Goal: Task Accomplishment & Management: Use online tool/utility

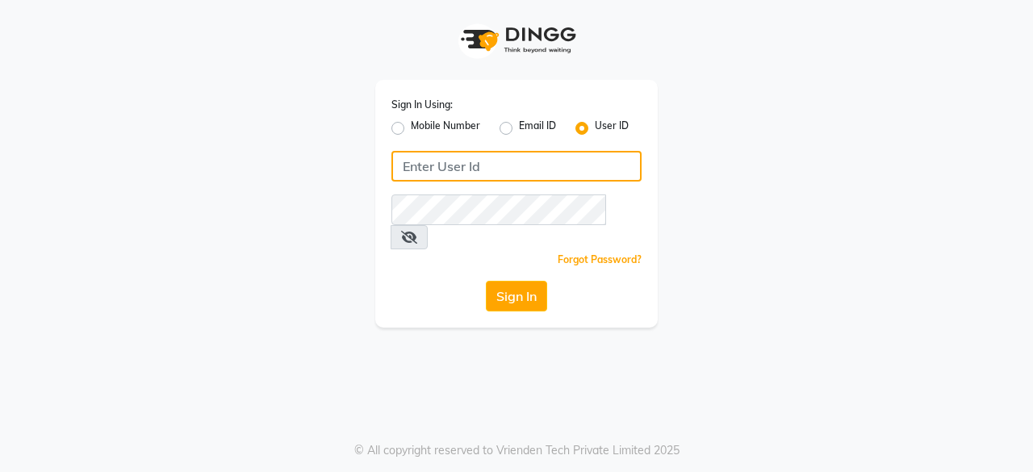
click at [425, 165] on input "Username" at bounding box center [516, 166] width 250 height 31
type input "e1976-18"
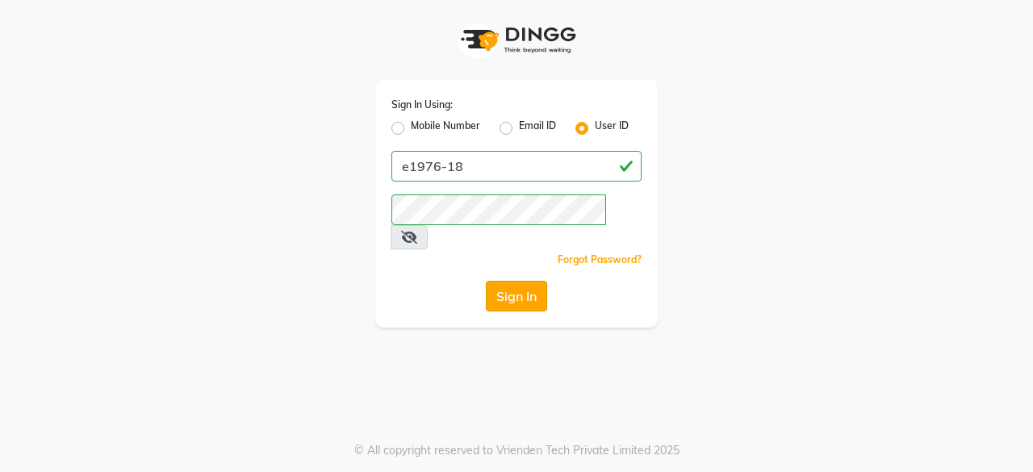
click at [538, 281] on button "Sign In" at bounding box center [516, 296] width 61 height 31
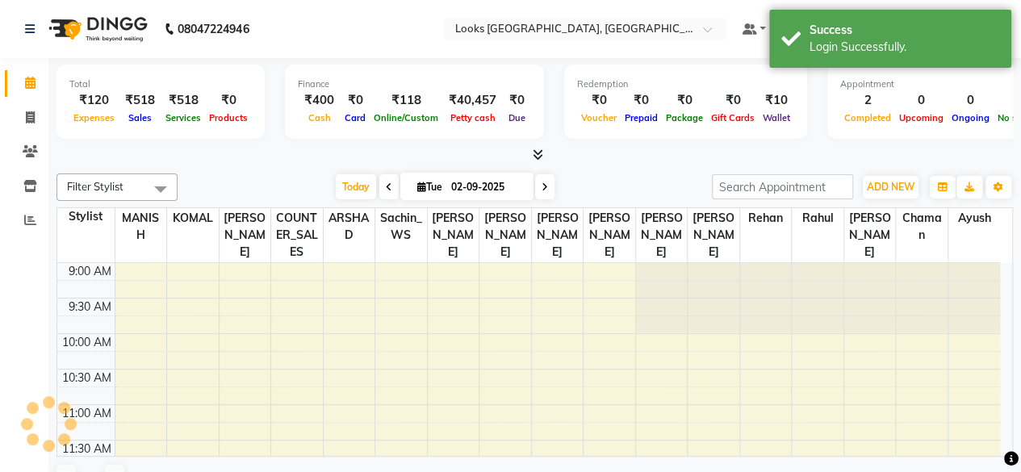
scroll to position [281, 0]
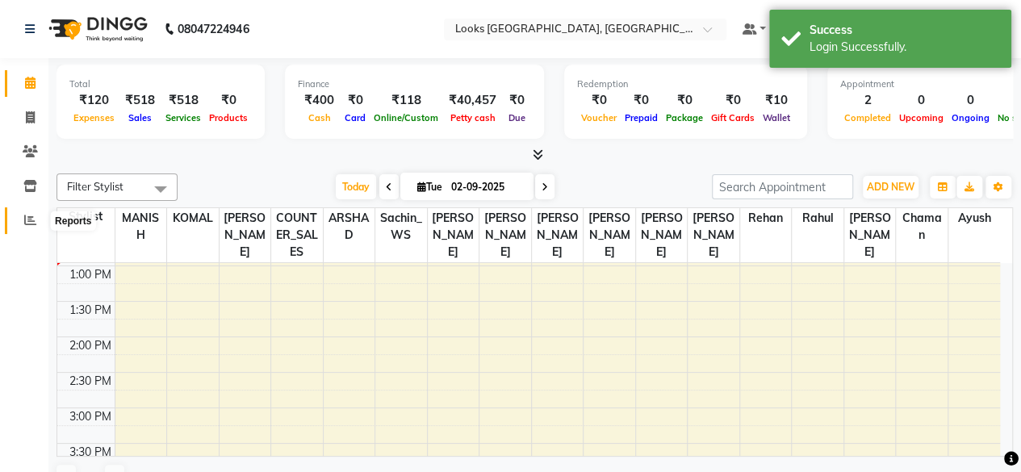
click at [40, 220] on span at bounding box center [30, 220] width 28 height 19
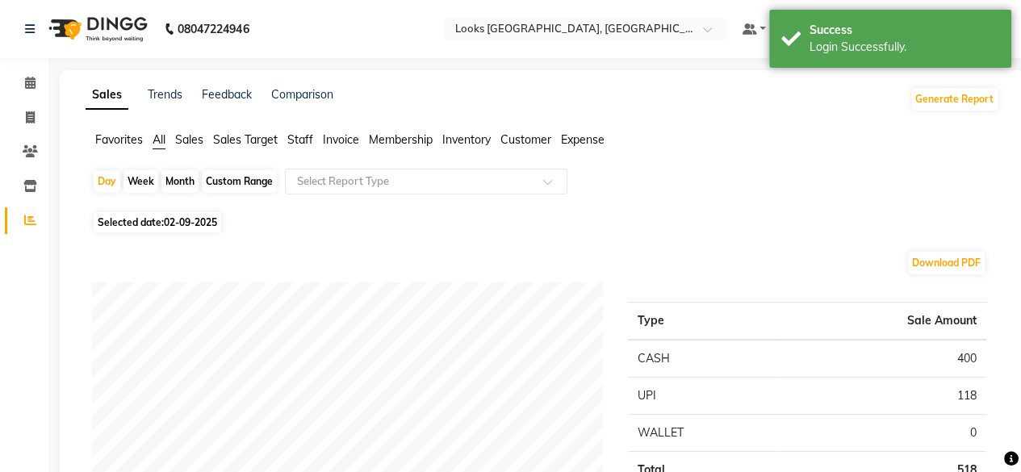
click at [181, 177] on div "Month" at bounding box center [179, 181] width 37 height 23
select select "9"
select select "2025"
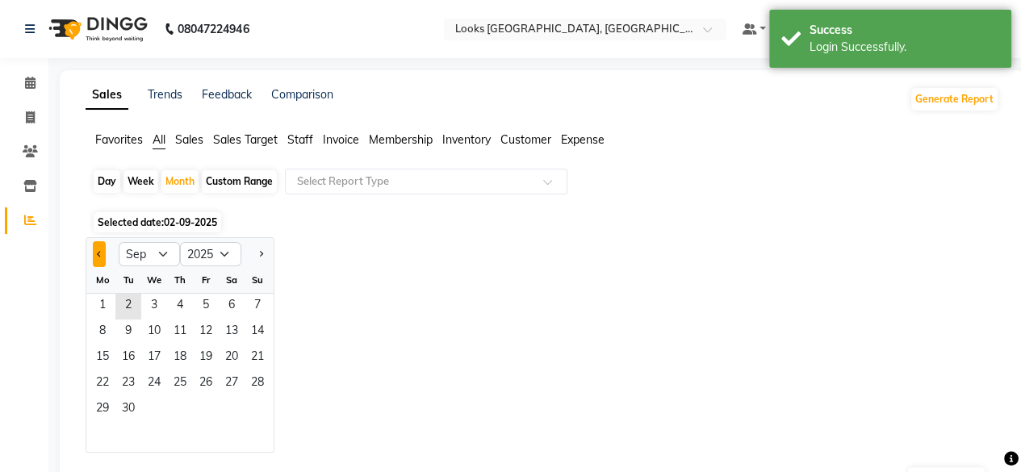
click at [100, 246] on button "Previous month" at bounding box center [99, 254] width 13 height 26
select select "8"
drag, startPoint x: 206, startPoint y: 295, endPoint x: 189, endPoint y: 136, distance: 160.7
click at [189, 136] on span "Sales" at bounding box center [189, 139] width 28 height 15
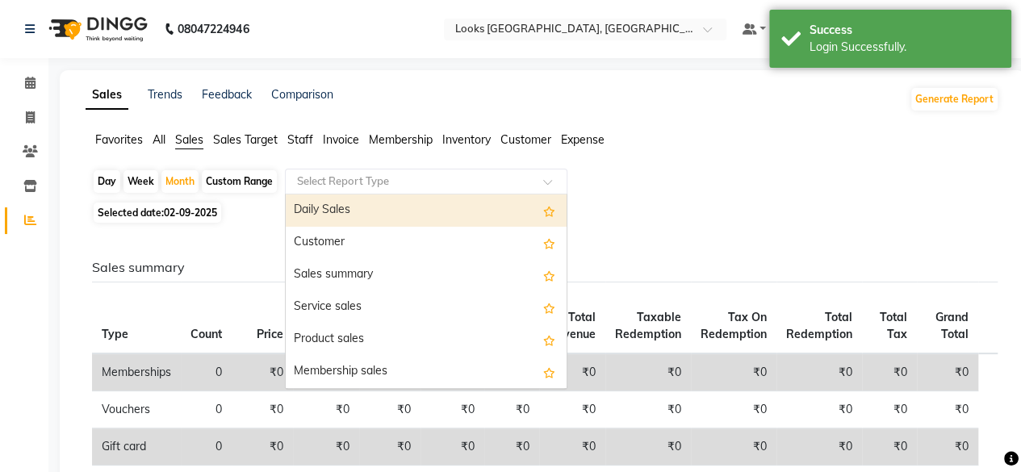
click at [366, 177] on input "text" at bounding box center [410, 182] width 232 height 16
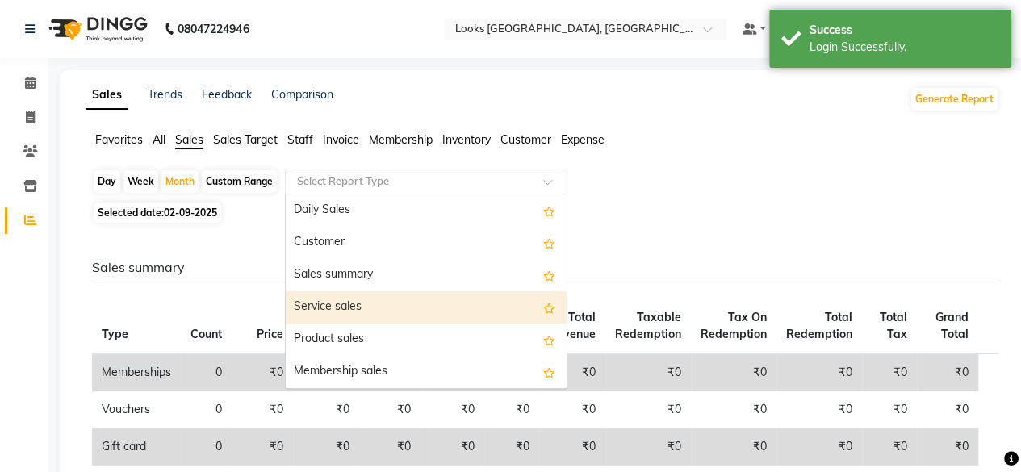
click at [447, 303] on div "Service sales" at bounding box center [426, 307] width 281 height 32
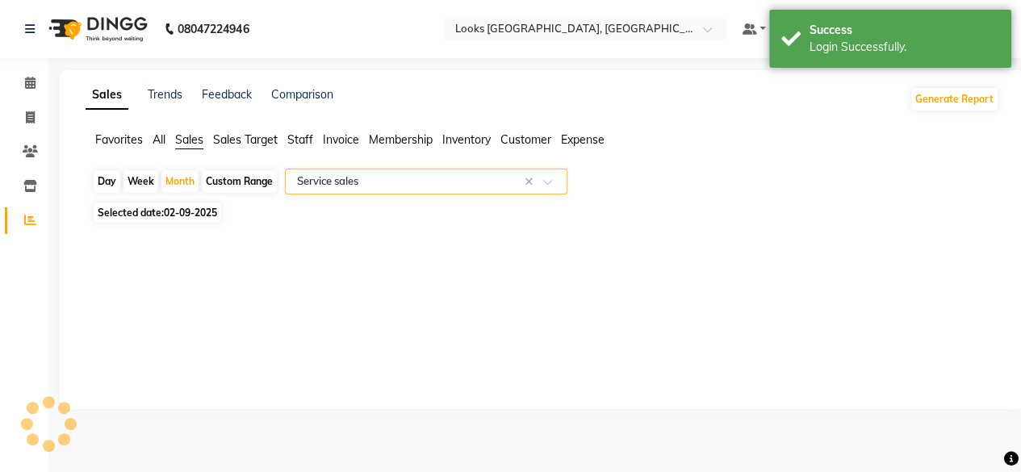
select select "full_report"
select select "csv"
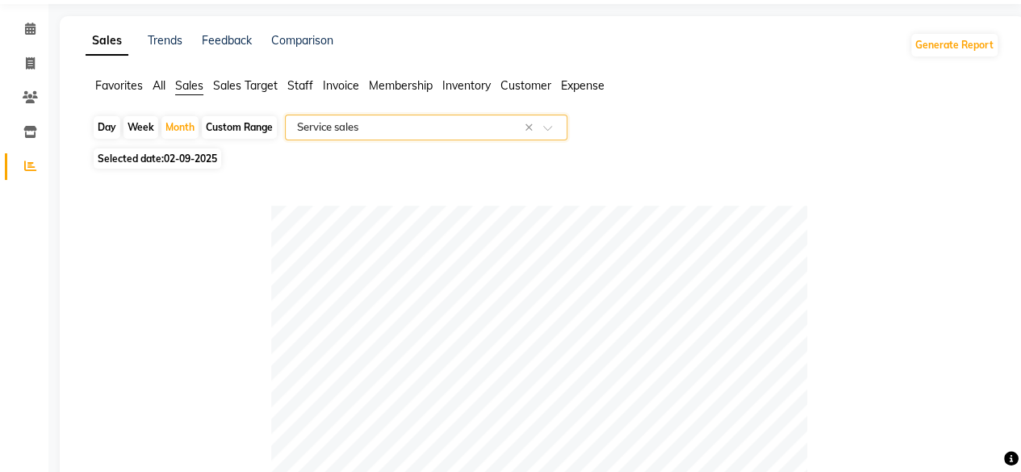
scroll to position [48, 0]
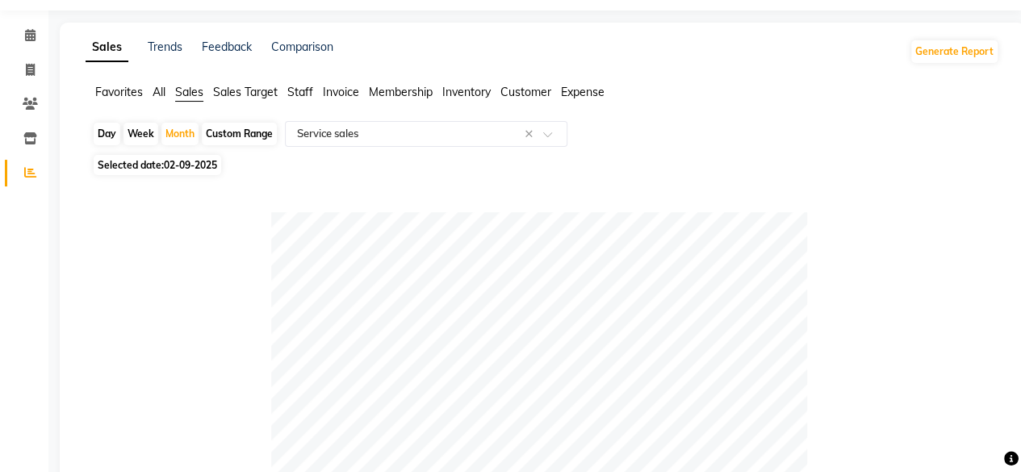
click at [152, 170] on span "Selected date: [DATE]" at bounding box center [158, 165] width 128 height 20
select select "9"
select select "2025"
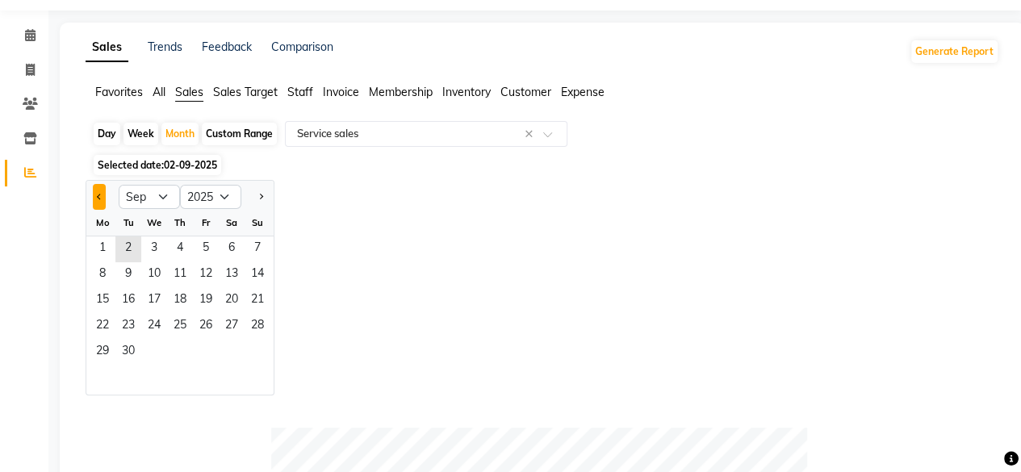
click at [100, 203] on button "Previous month" at bounding box center [99, 197] width 13 height 26
select select "8"
click at [210, 251] on span "1" at bounding box center [206, 249] width 26 height 26
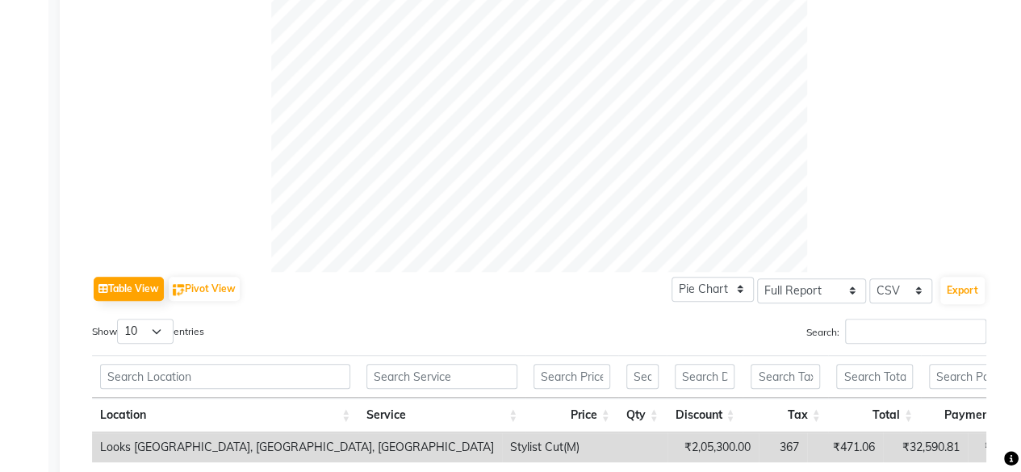
scroll to position [582, 0]
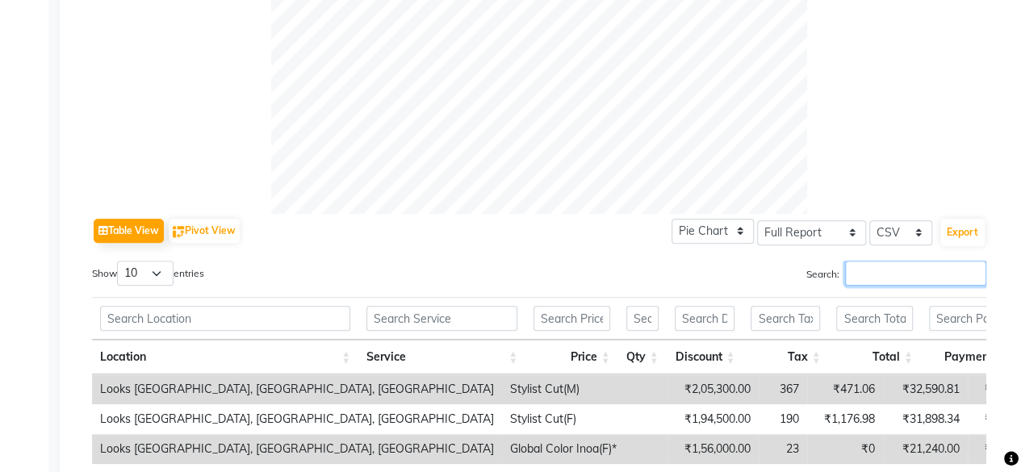
click at [918, 273] on input "Search:" at bounding box center [915, 273] width 141 height 25
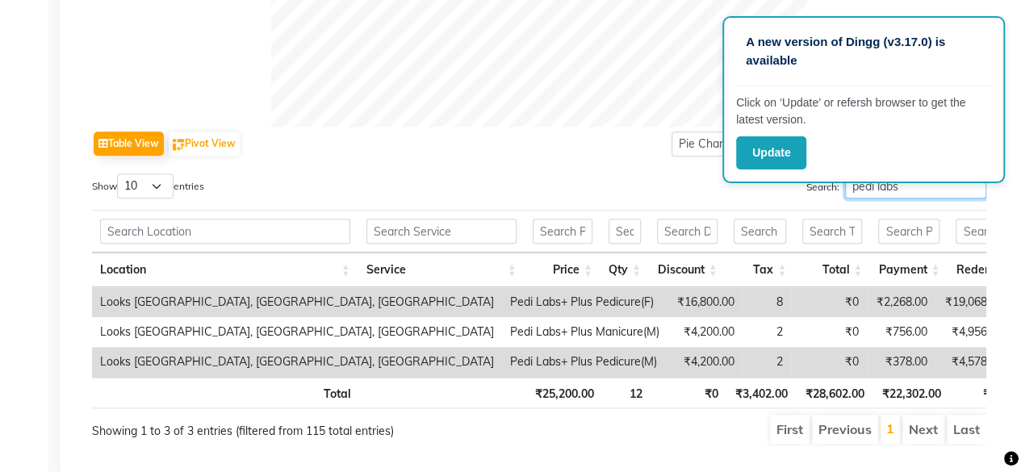
scroll to position [672, 0]
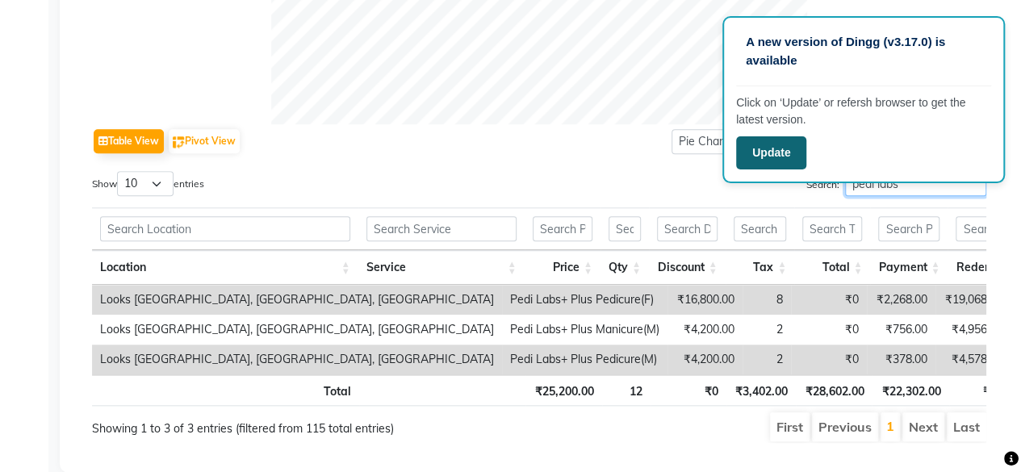
type input "pedi labs"
click at [760, 157] on button "Update" at bounding box center [771, 152] width 70 height 33
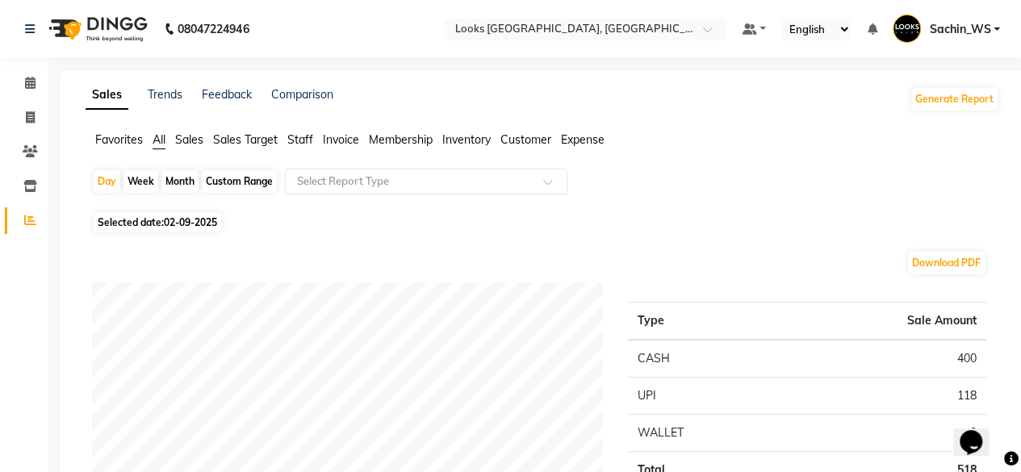
click at [181, 186] on div "Month" at bounding box center [179, 181] width 37 height 23
select select "9"
select select "2025"
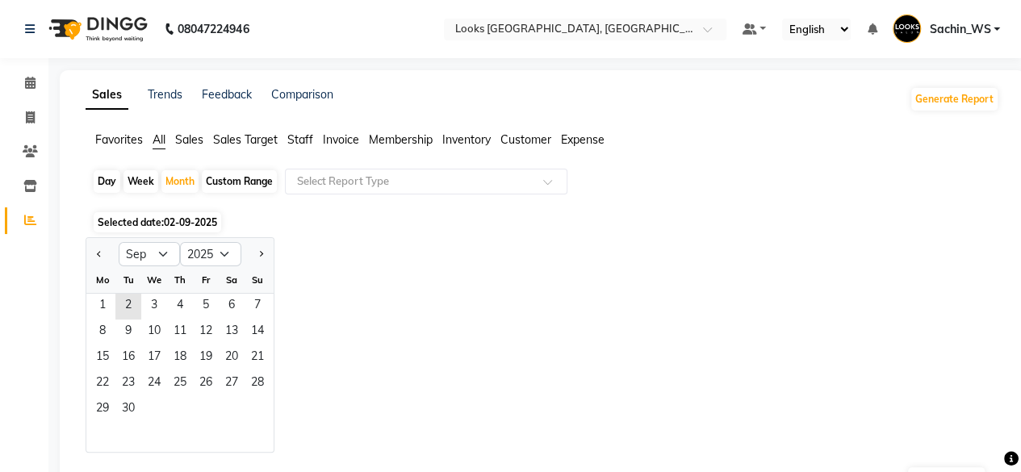
click at [106, 255] on div at bounding box center [102, 254] width 32 height 26
click at [98, 254] on span "Previous month" at bounding box center [100, 253] width 6 height 6
select select "8"
click at [198, 308] on span "1" at bounding box center [206, 307] width 26 height 26
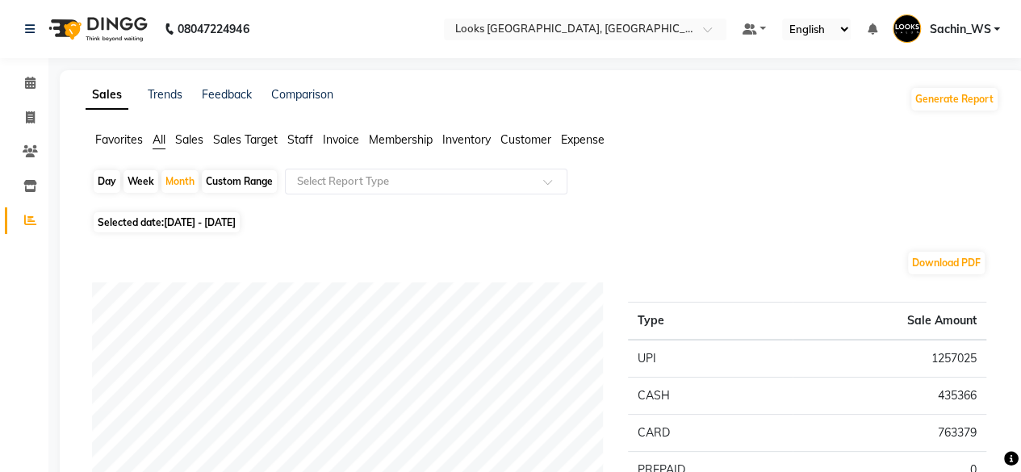
click at [188, 138] on span "Sales" at bounding box center [189, 139] width 28 height 15
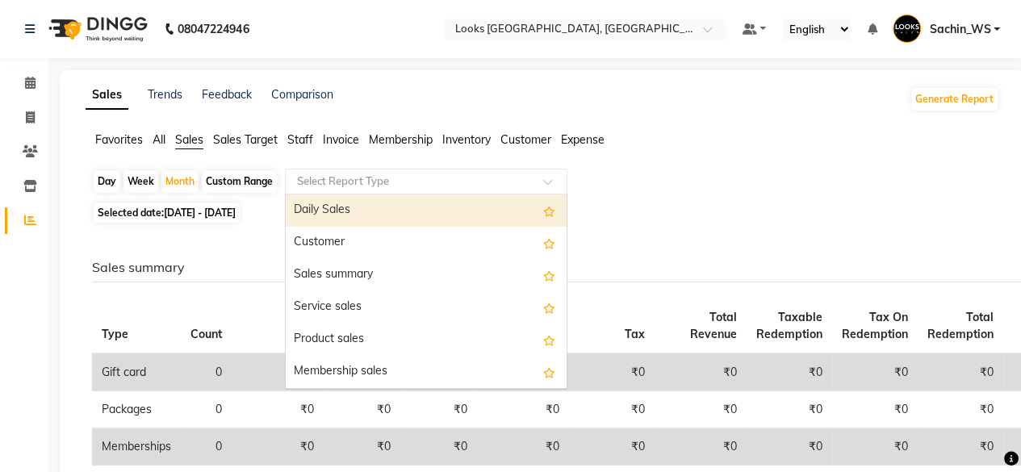
click at [350, 182] on input "text" at bounding box center [410, 182] width 232 height 16
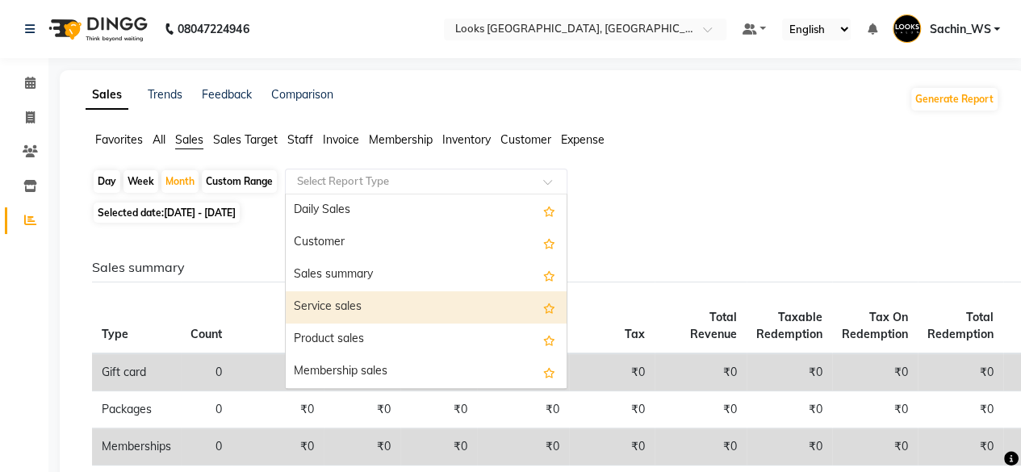
click at [465, 304] on div "Service sales" at bounding box center [426, 307] width 281 height 32
select select "full_report"
select select "csv"
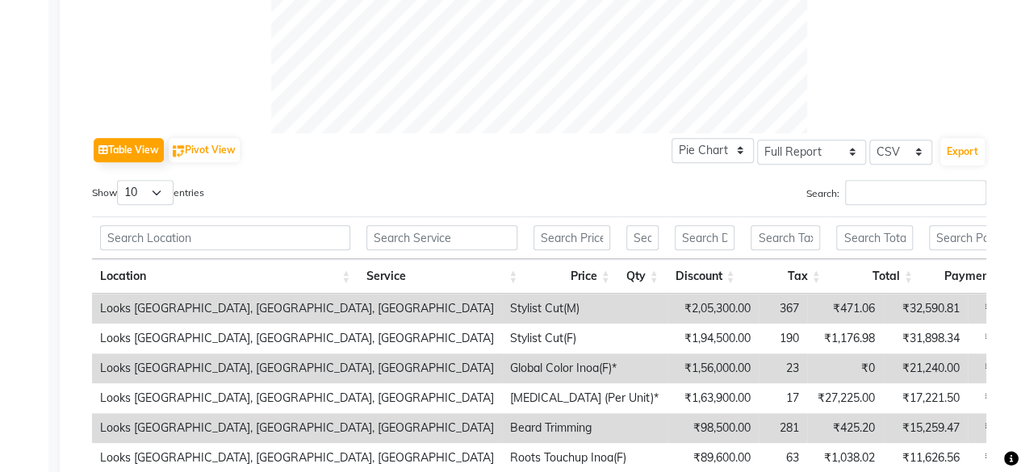
scroll to position [666, 0]
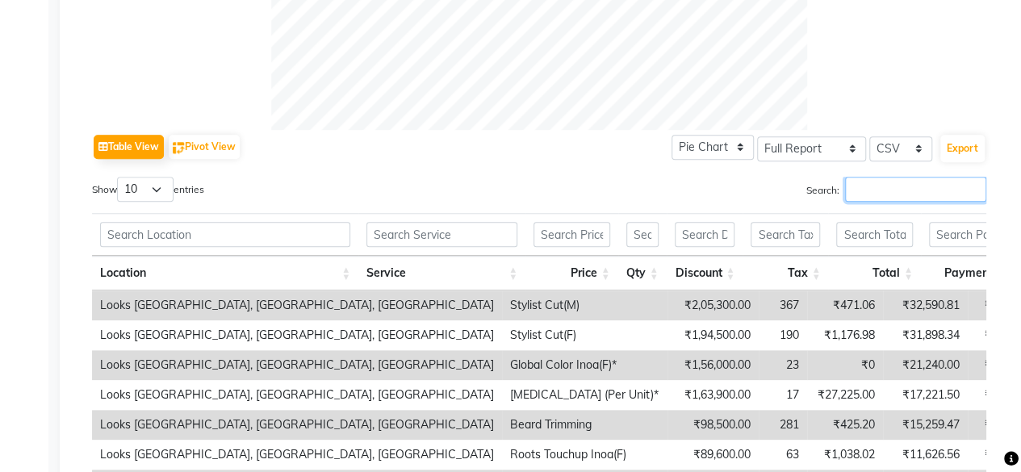
click at [906, 193] on input "Search:" at bounding box center [915, 189] width 141 height 25
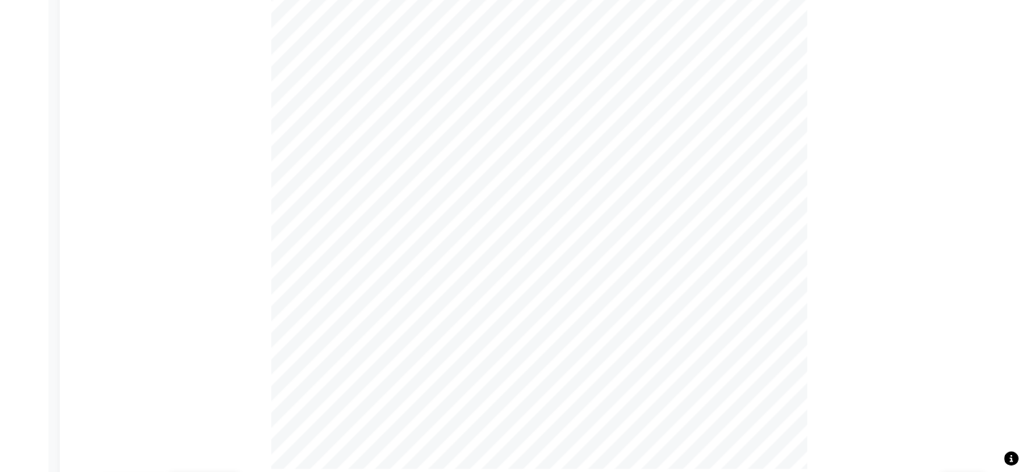
scroll to position [291, 0]
type input "foot print"
